Goal: Information Seeking & Learning: Understand process/instructions

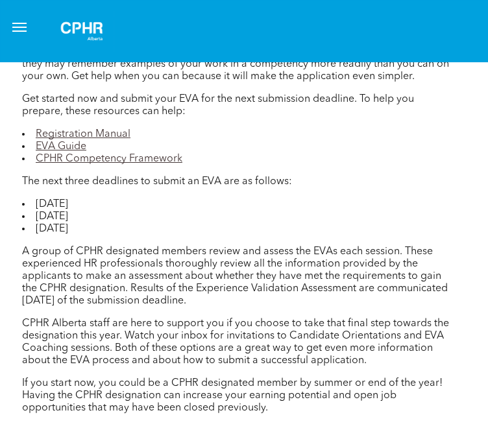
scroll to position [1497, 10]
click at [96, 165] on link "CPHR Competency Framework" at bounding box center [109, 159] width 147 height 10
click at [70, 152] on link "EVA Guide" at bounding box center [61, 147] width 51 height 10
click at [132, 141] on li "Registration Manual" at bounding box center [238, 135] width 433 height 12
click at [121, 140] on link "Registration Manual" at bounding box center [83, 135] width 95 height 10
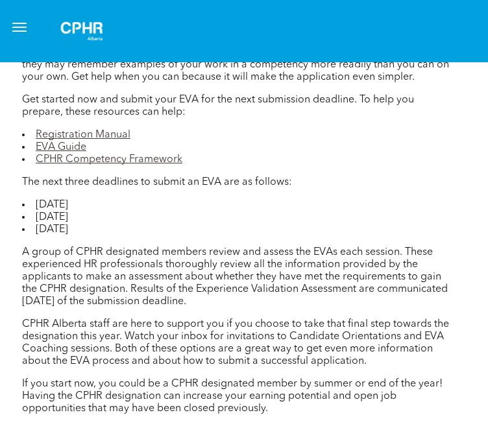
click at [65, 152] on link "EVA Guide" at bounding box center [61, 147] width 51 height 10
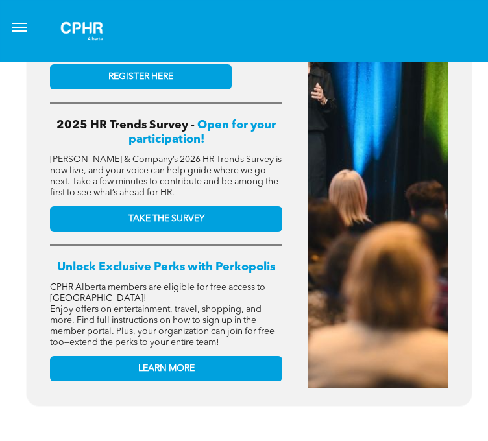
scroll to position [592, 0]
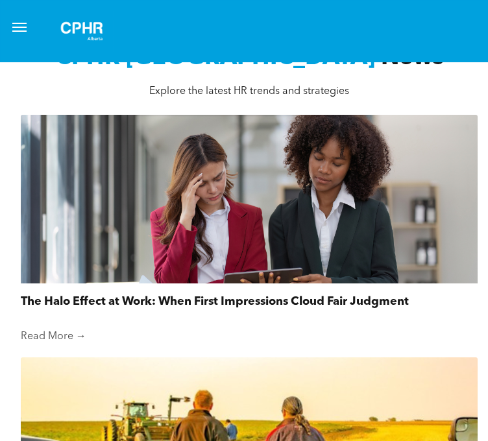
scroll to position [1060, 0]
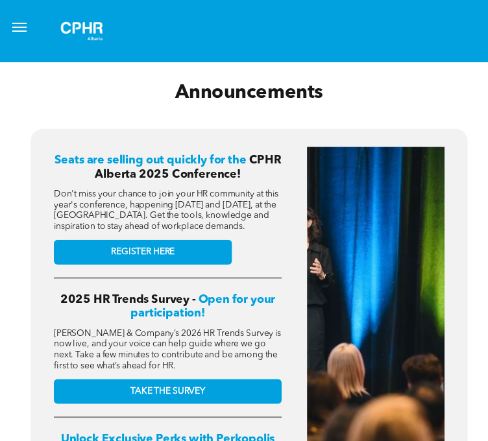
scroll to position [420, 0]
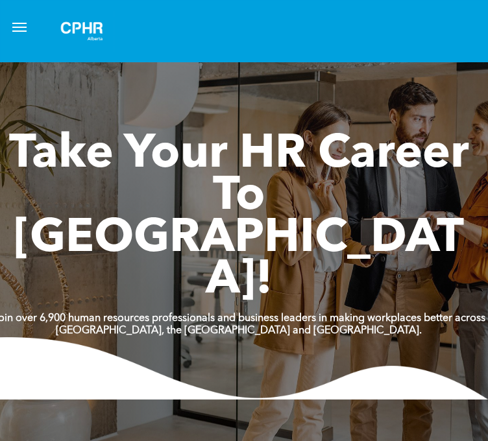
scroll to position [0, 10]
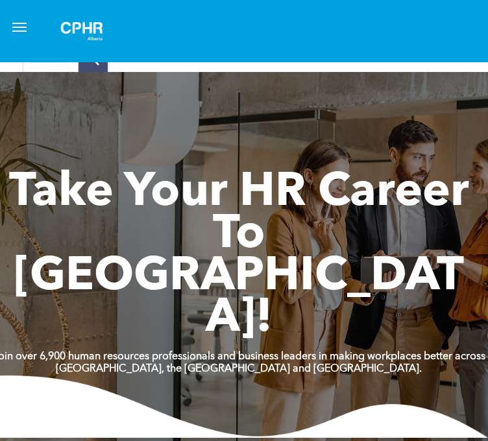
click at [0, 0] on div "Experience Validation Assessment" at bounding box center [0, 0] width 0 height 0
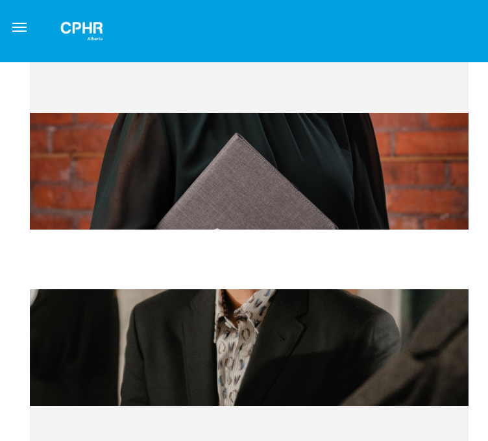
scroll to position [1222, 0]
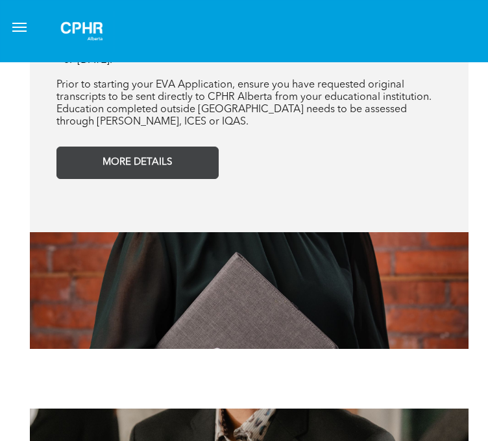
click at [141, 151] on span "MORE DETAILS" at bounding box center [137, 163] width 79 height 25
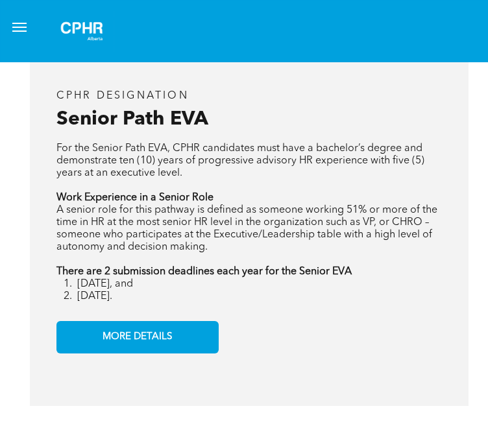
scroll to position [1694, 0]
